Goal: Task Accomplishment & Management: Manage account settings

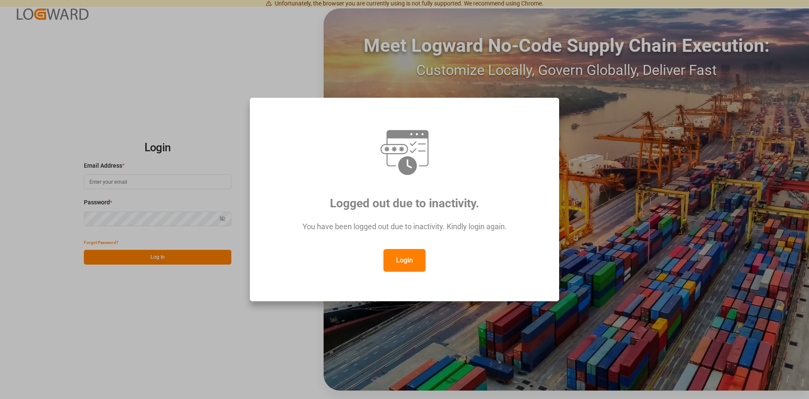
click at [403, 252] on button "Login" at bounding box center [405, 260] width 42 height 23
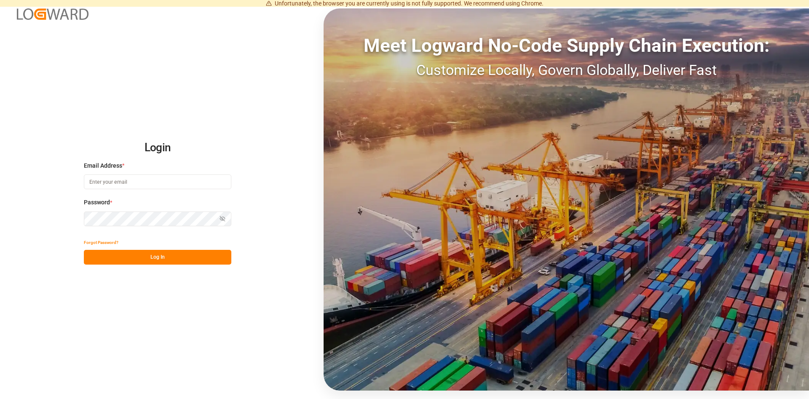
click at [151, 183] on input at bounding box center [158, 181] width 148 height 15
click at [172, 183] on input at bounding box center [158, 181] width 148 height 15
paste input "[PERSON_NAME][EMAIL_ADDRESS][DOMAIN_NAME]"
type input "[PERSON_NAME][EMAIL_ADDRESS][DOMAIN_NAME]"
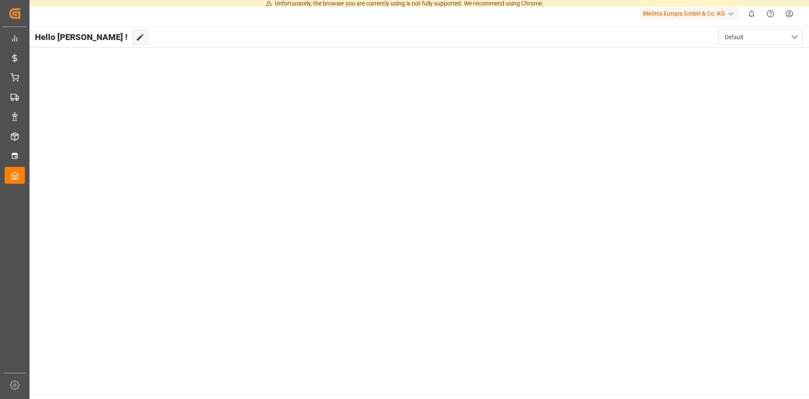
click at [789, 13] on html "Unfortunately, the browser you are currently using is not fully supported. We r…" at bounding box center [404, 199] width 809 height 399
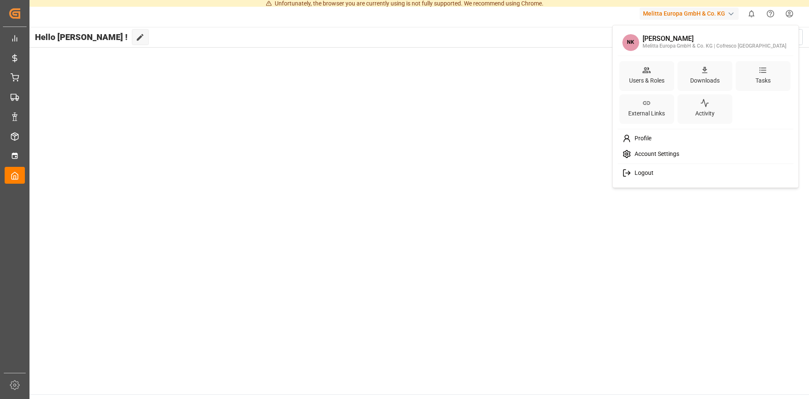
click at [657, 171] on div "Logout" at bounding box center [706, 173] width 173 height 16
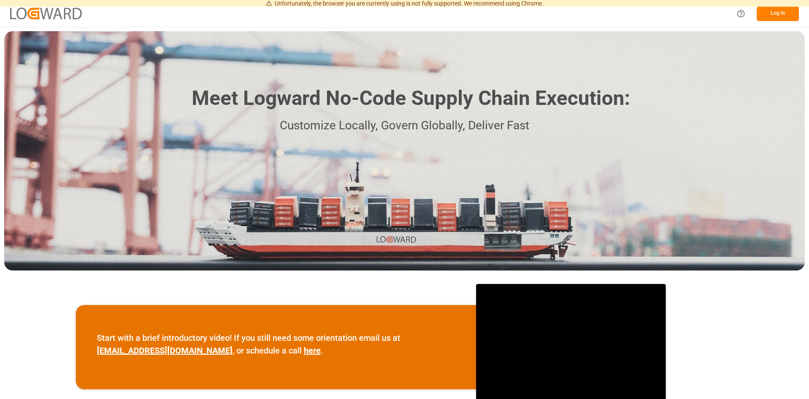
click at [770, 11] on button "Log In" at bounding box center [778, 13] width 42 height 15
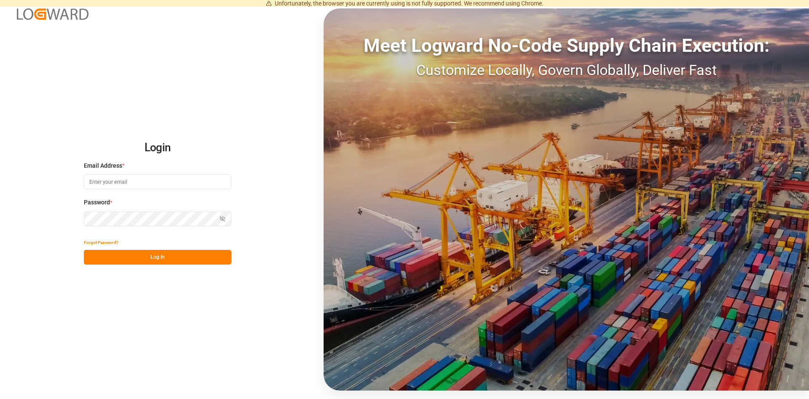
click at [106, 180] on input at bounding box center [158, 181] width 148 height 15
type input "[PERSON_NAME][EMAIL_ADDRESS][PERSON_NAME][DOMAIN_NAME]"
